Goal: Task Accomplishment & Management: Use online tool/utility

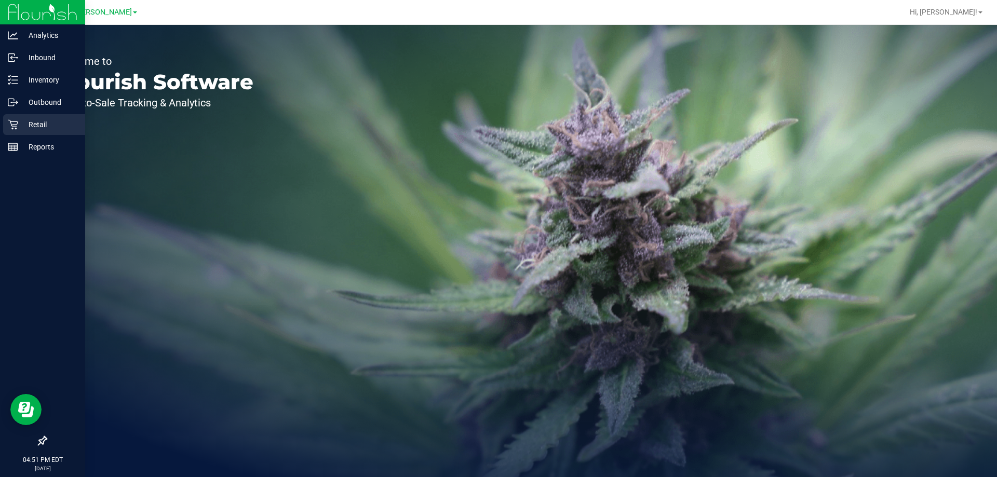
click at [28, 122] on p "Retail" at bounding box center [49, 124] width 62 height 12
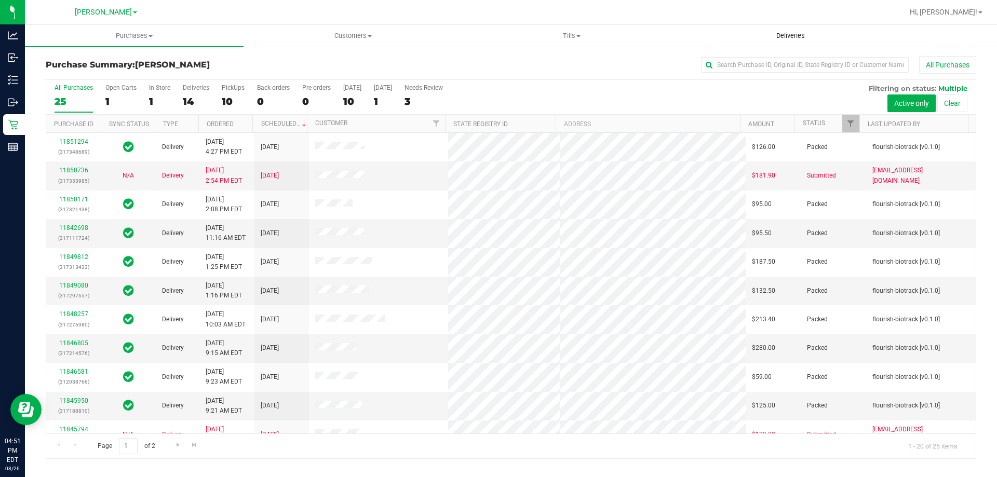
click at [771, 34] on span "Deliveries" at bounding box center [790, 35] width 57 height 9
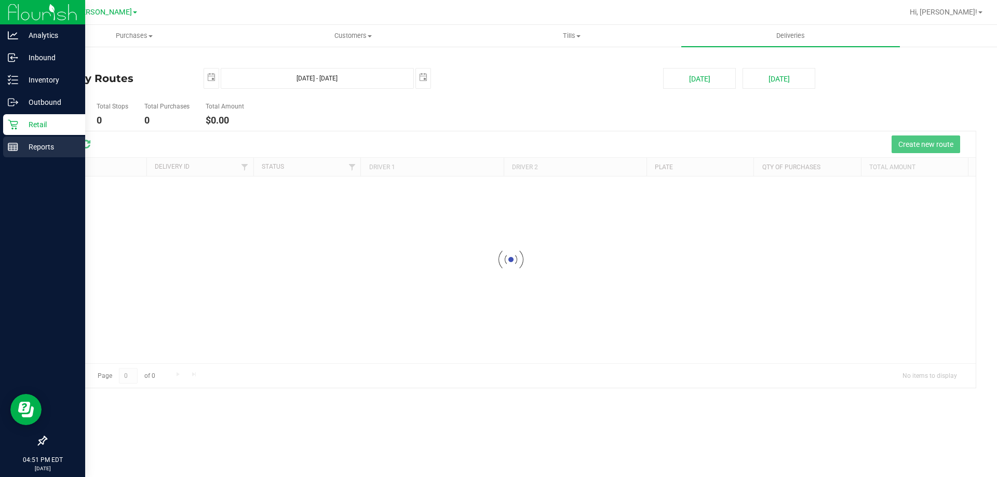
click at [34, 153] on p "Reports" at bounding box center [49, 147] width 62 height 12
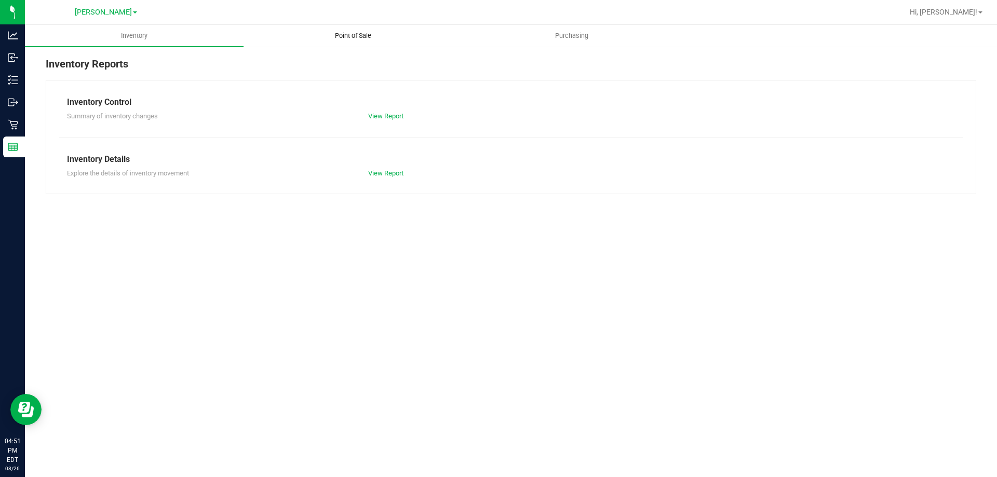
click at [350, 34] on span "Point of Sale" at bounding box center [353, 35] width 64 height 9
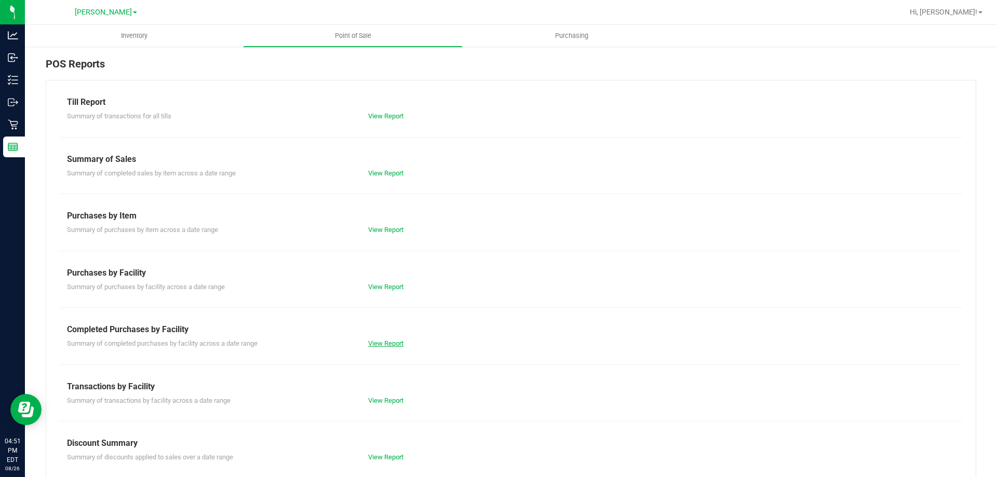
click at [388, 340] on link "View Report" at bounding box center [385, 344] width 35 height 8
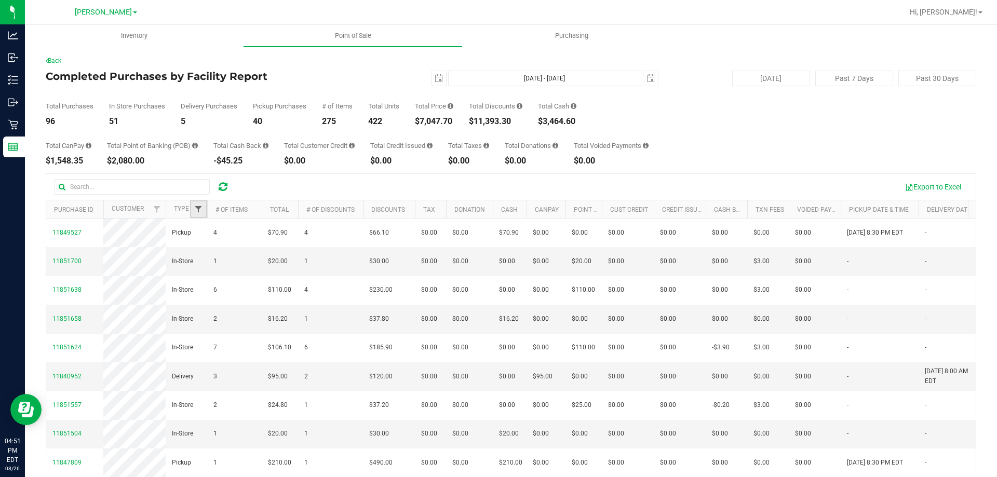
click at [202, 209] on span "Filter" at bounding box center [198, 209] width 8 height 8
click at [204, 263] on li "Delivery" at bounding box center [249, 267] width 107 height 11
click at [204, 268] on input "Delivery" at bounding box center [203, 267] width 7 height 7
checkbox input "true"
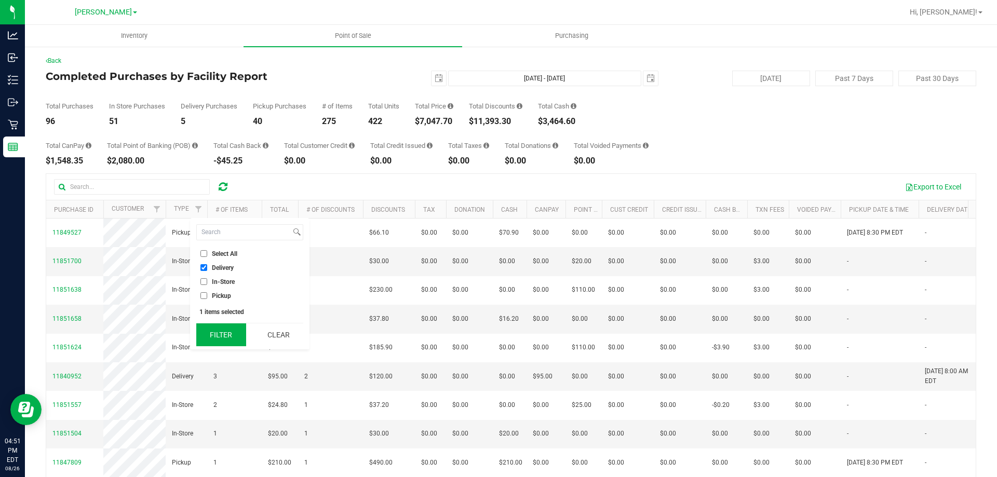
click at [220, 334] on button "Filter" at bounding box center [221, 334] width 50 height 23
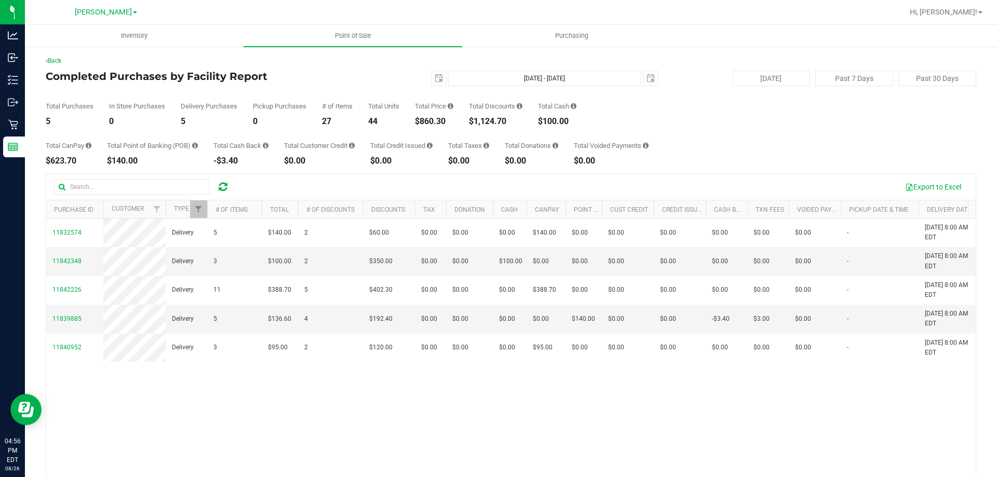
click at [267, 181] on div "Export to Excel" at bounding box center [603, 187] width 729 height 18
click at [201, 209] on span "Filter" at bounding box center [198, 209] width 8 height 8
click at [316, 194] on div "Export to Excel" at bounding box center [603, 187] width 729 height 18
